Goal: Transaction & Acquisition: Purchase product/service

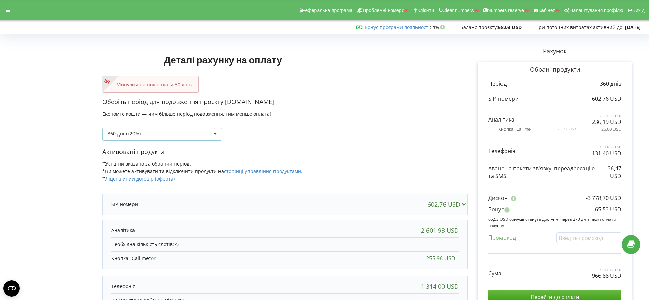
click at [217, 132] on icon at bounding box center [215, 134] width 10 height 13
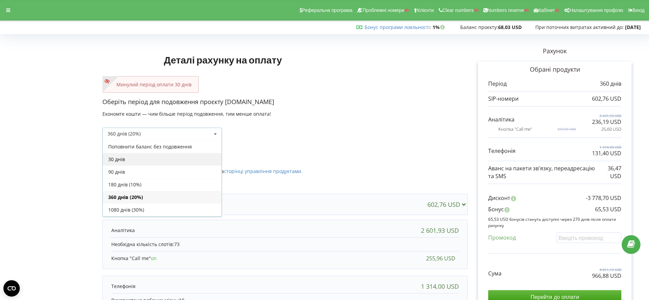
click at [179, 158] on div "30 днів" at bounding box center [162, 159] width 119 height 13
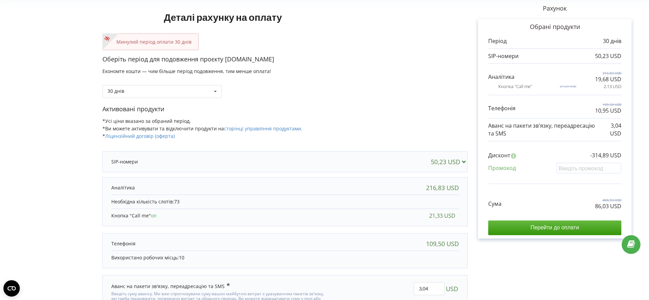
scroll to position [78, 0]
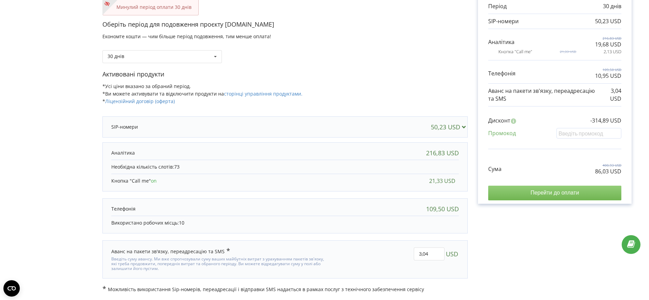
click at [559, 190] on input "Перейти до оплати" at bounding box center [554, 193] width 133 height 14
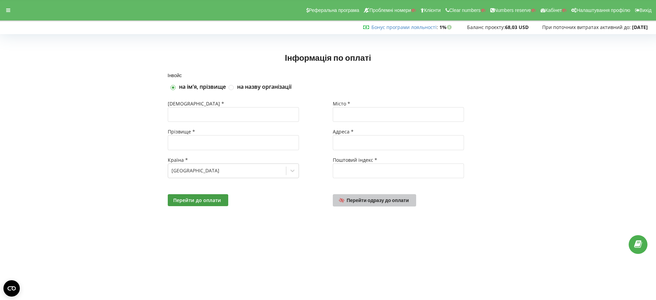
click at [390, 201] on span "Перейти одразу до оплати" at bounding box center [378, 200] width 62 height 6
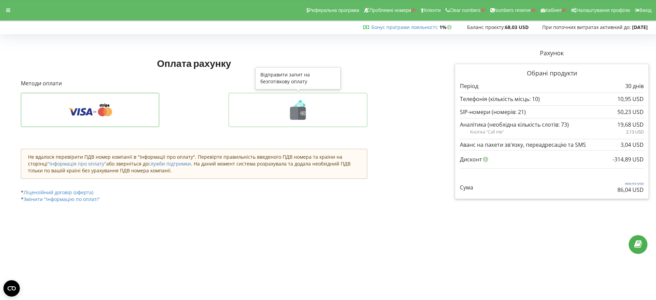
click at [294, 113] on icon at bounding box center [298, 113] width 16 height 13
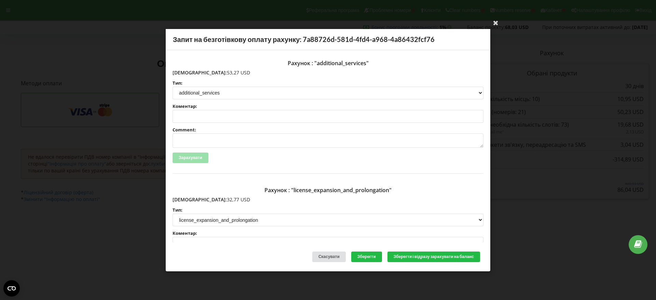
drag, startPoint x: 222, startPoint y: 73, endPoint x: 188, endPoint y: 73, distance: 34.5
click at [188, 73] on p "[DEMOGRAPHIC_DATA]: 53,27 USD" at bounding box center [327, 72] width 311 height 7
copy p "53,27 USD"
drag, startPoint x: 217, startPoint y: 201, endPoint x: 187, endPoint y: 199, distance: 30.1
click at [187, 199] on p "Сума: 32,77 USD" at bounding box center [327, 199] width 311 height 7
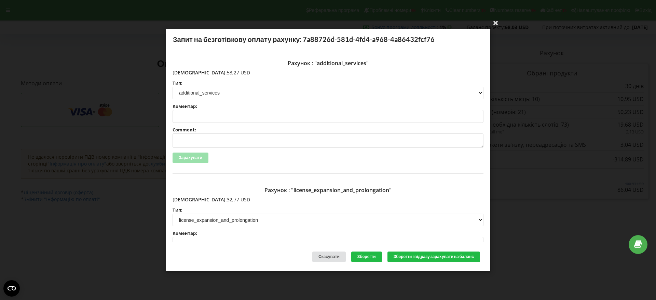
copy p "32,77 USD"
